Goal: Task Accomplishment & Management: Use online tool/utility

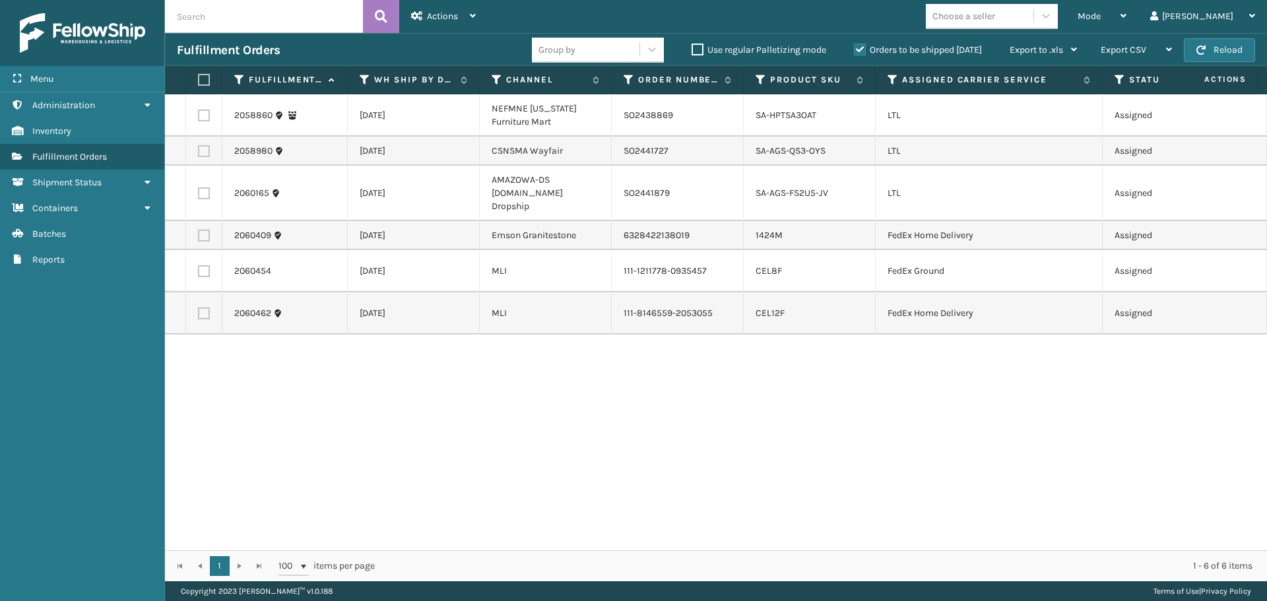
click at [207, 117] on label at bounding box center [204, 116] width 12 height 12
click at [199, 117] on input "checkbox" at bounding box center [198, 114] width 1 height 9
checkbox input "true"
click at [441, 20] on span "Actions" at bounding box center [442, 16] width 31 height 11
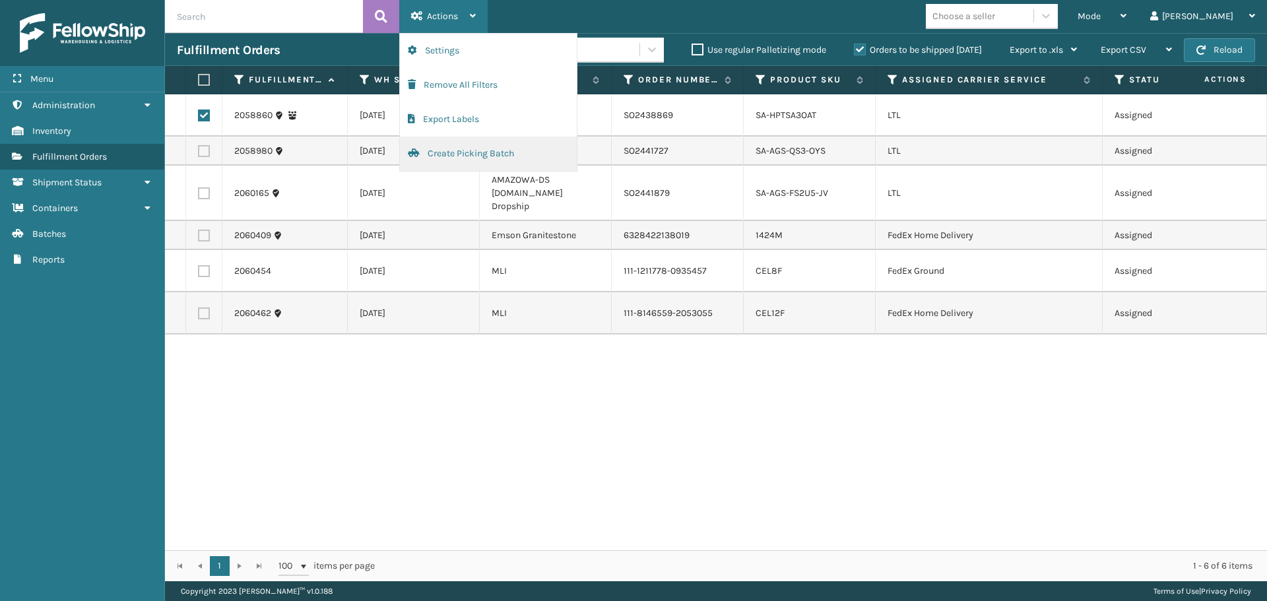
click at [464, 146] on button "Create Picking Batch" at bounding box center [488, 154] width 177 height 34
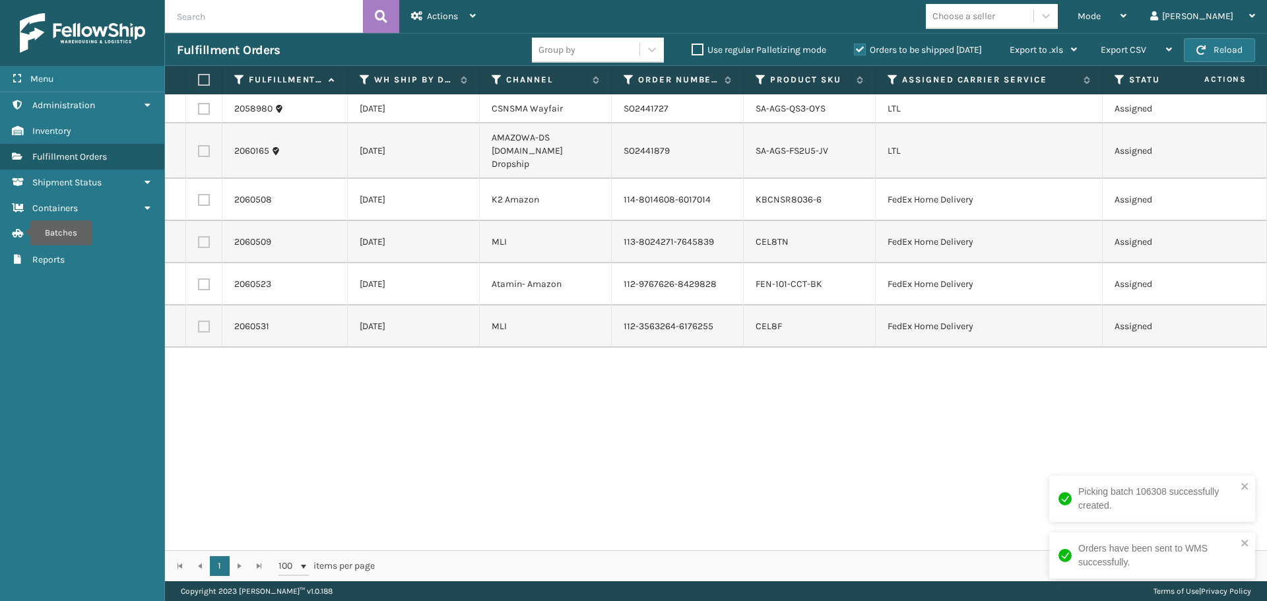
click at [205, 145] on label at bounding box center [204, 151] width 12 height 12
click at [199, 145] on input "checkbox" at bounding box center [198, 149] width 1 height 9
checkbox input "true"
click at [445, 18] on span "Actions" at bounding box center [442, 16] width 31 height 11
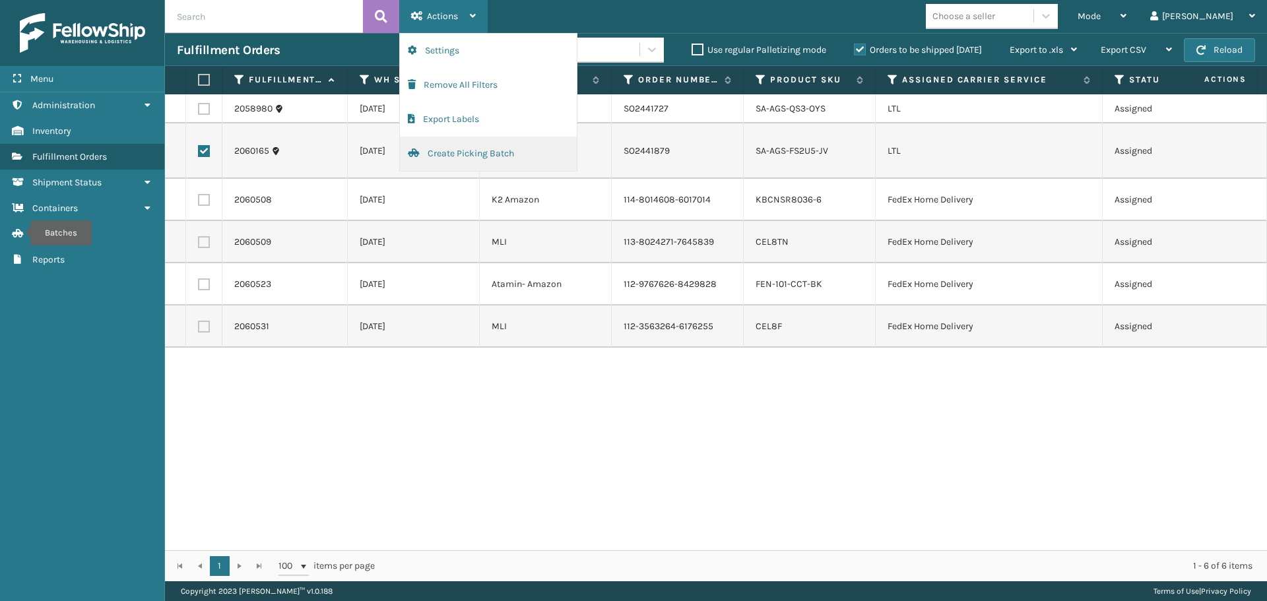
click at [451, 154] on button "Create Picking Batch" at bounding box center [488, 154] width 177 height 34
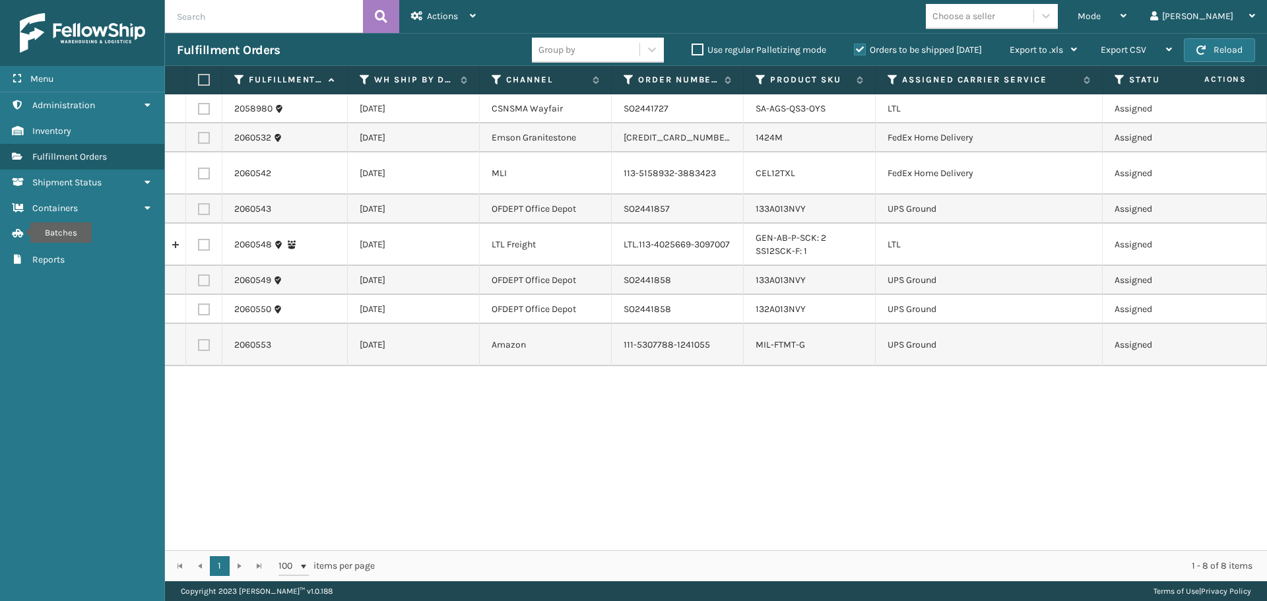
click at [201, 108] on label at bounding box center [204, 109] width 12 height 12
click at [199, 108] on input "checkbox" at bounding box center [198, 107] width 1 height 9
checkbox input "true"
click at [446, 13] on span "Actions" at bounding box center [442, 16] width 31 height 11
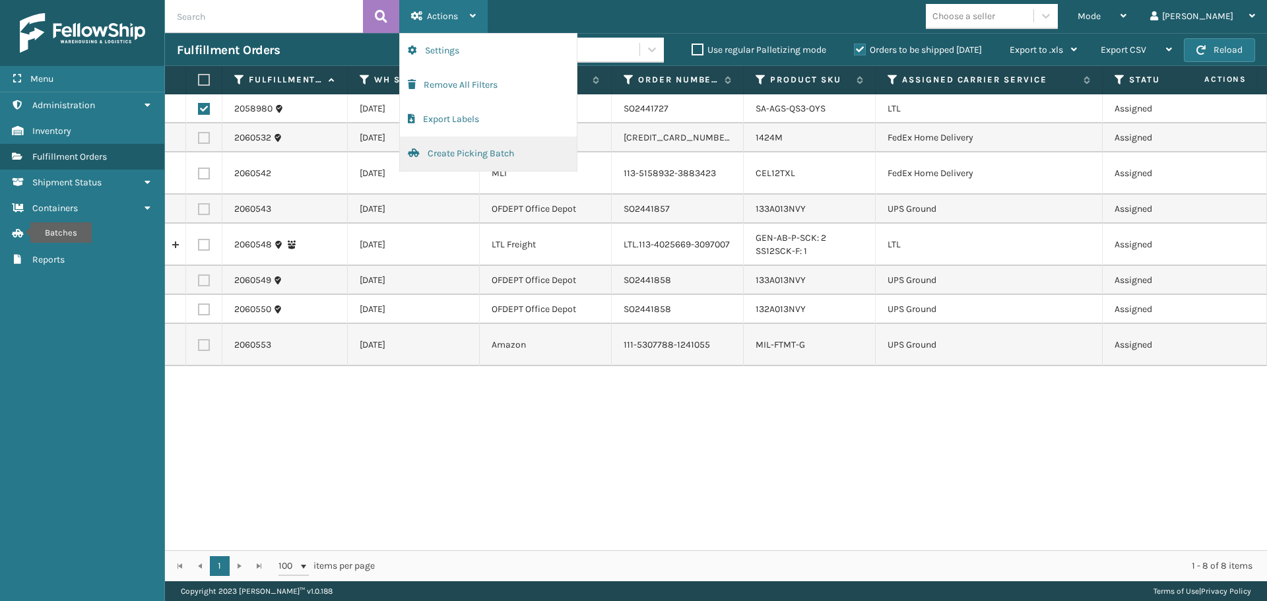
click at [460, 156] on button "Create Picking Batch" at bounding box center [488, 154] width 177 height 34
